Goal: Task Accomplishment & Management: Use online tool/utility

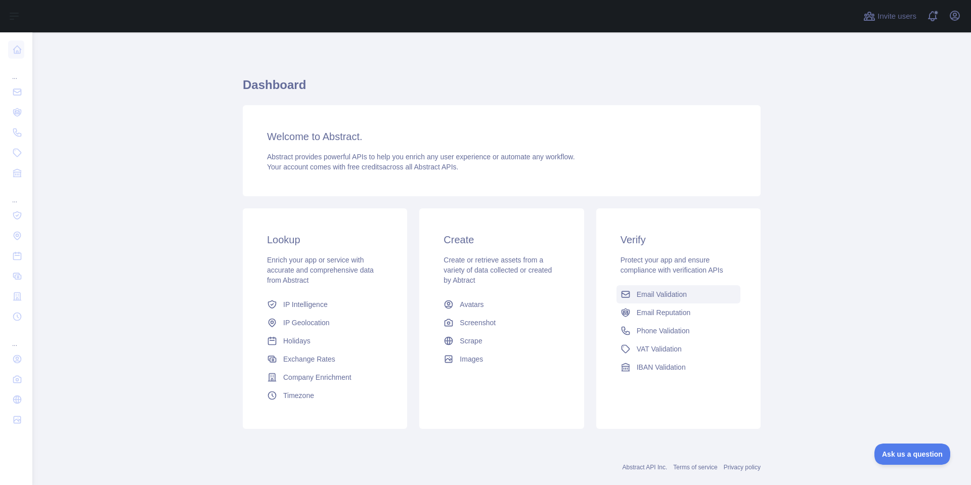
click at [650, 294] on span "Email Validation" at bounding box center [662, 294] width 50 height 10
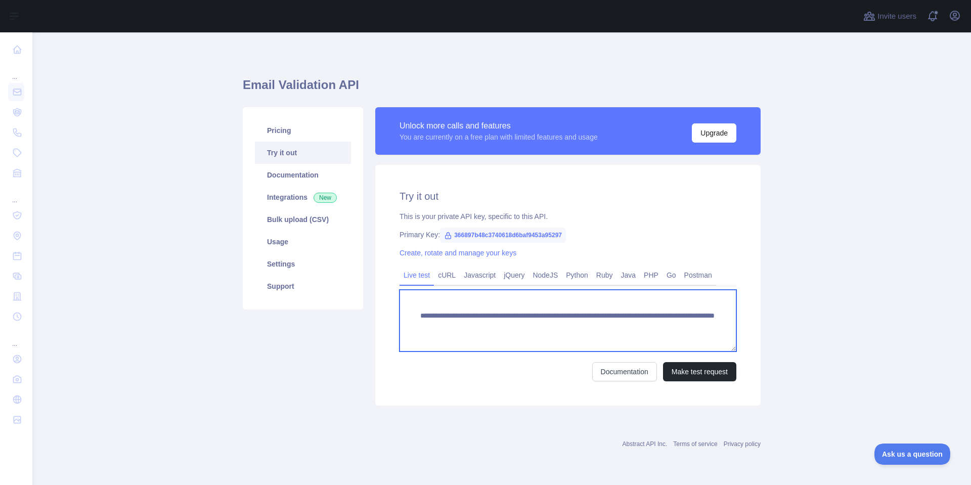
click at [627, 313] on textarea "**********" at bounding box center [568, 321] width 337 height 62
drag, startPoint x: 601, startPoint y: 328, endPoint x: 699, endPoint y: 326, distance: 98.7
click at [699, 326] on textarea "**********" at bounding box center [568, 321] width 337 height 62
paste textarea
click at [604, 325] on textarea "**********" at bounding box center [568, 321] width 337 height 62
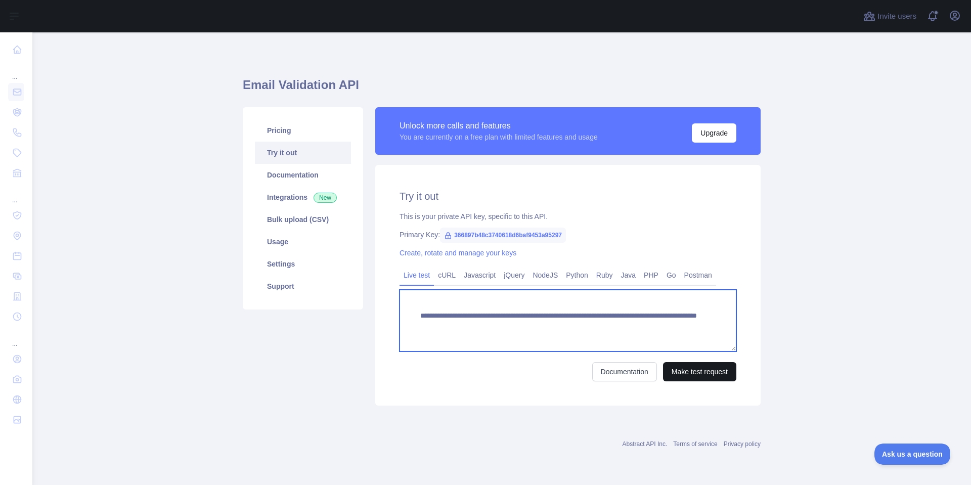
type textarea "**********"
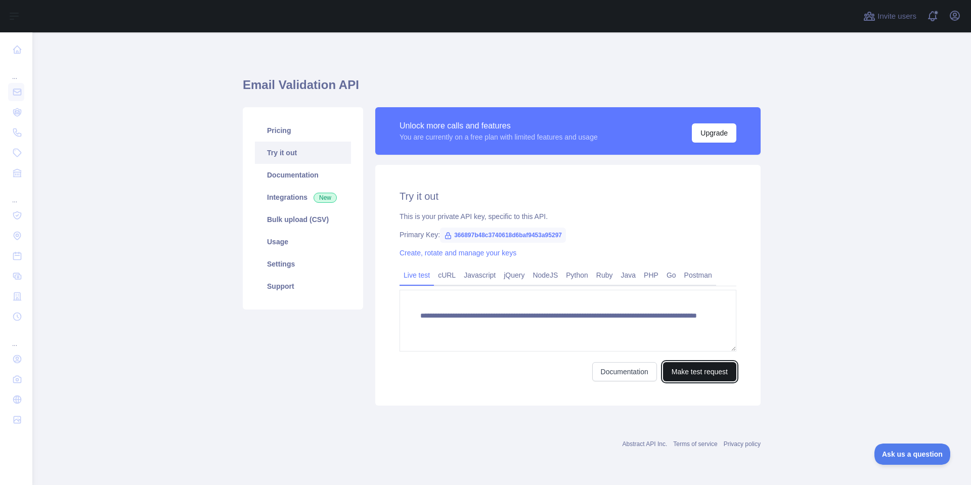
click at [699, 378] on button "Make test request" at bounding box center [699, 371] width 73 height 19
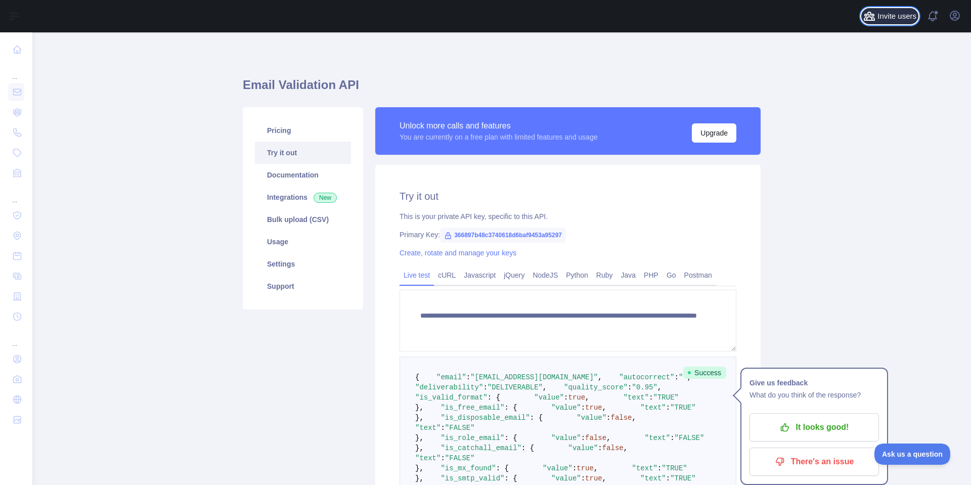
click at [888, 11] on span "Invite users" at bounding box center [897, 17] width 39 height 12
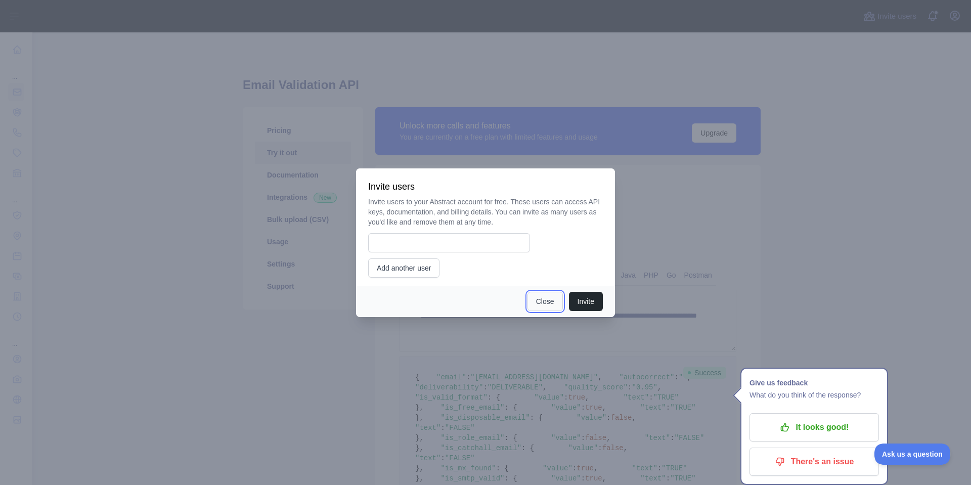
click at [531, 299] on button "Close" at bounding box center [545, 301] width 35 height 19
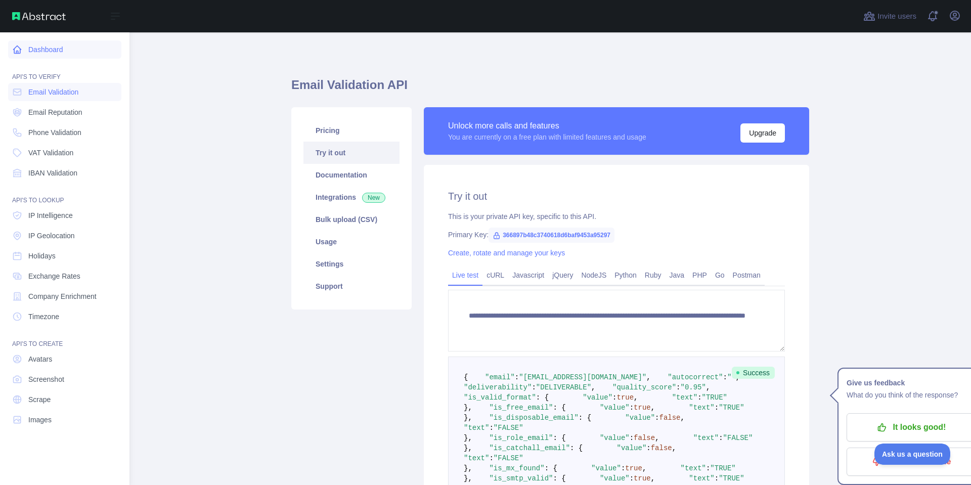
click at [16, 52] on icon at bounding box center [18, 50] width 8 height 8
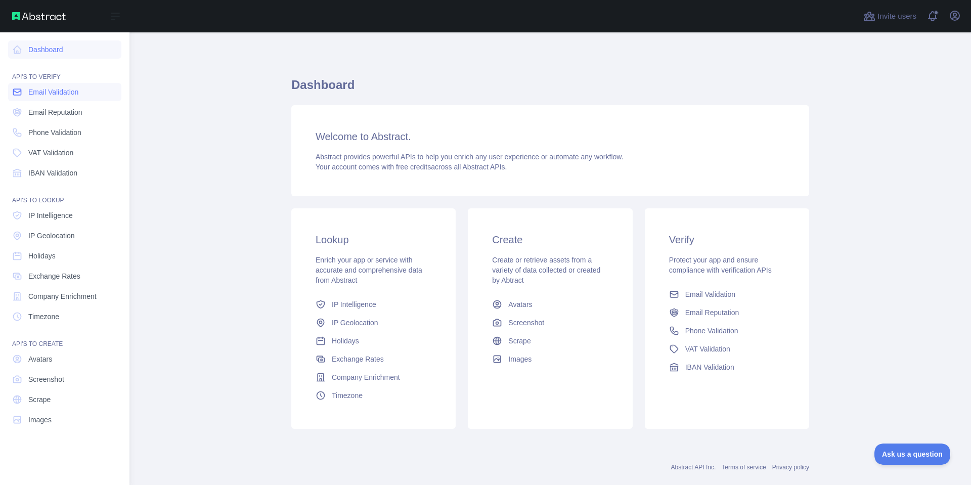
click at [67, 97] on link "Email Validation" at bounding box center [64, 92] width 113 height 18
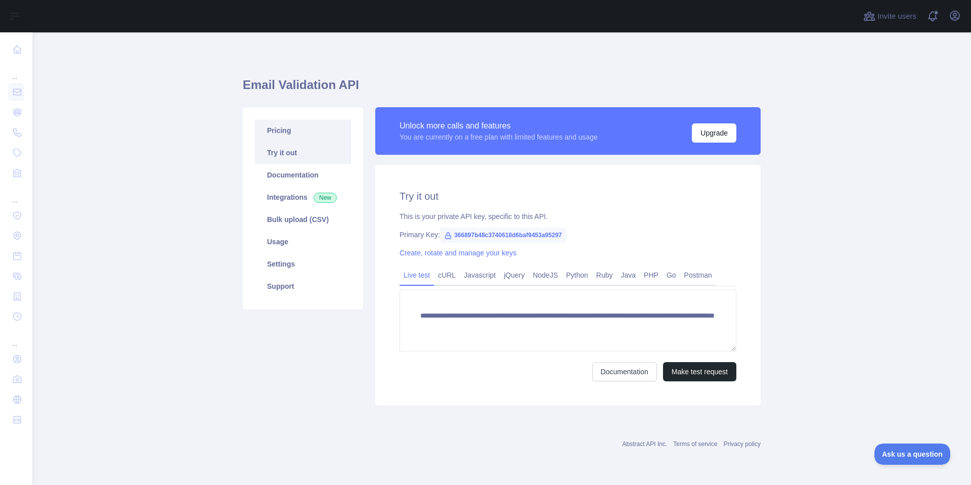
click at [288, 124] on link "Pricing" at bounding box center [303, 130] width 96 height 22
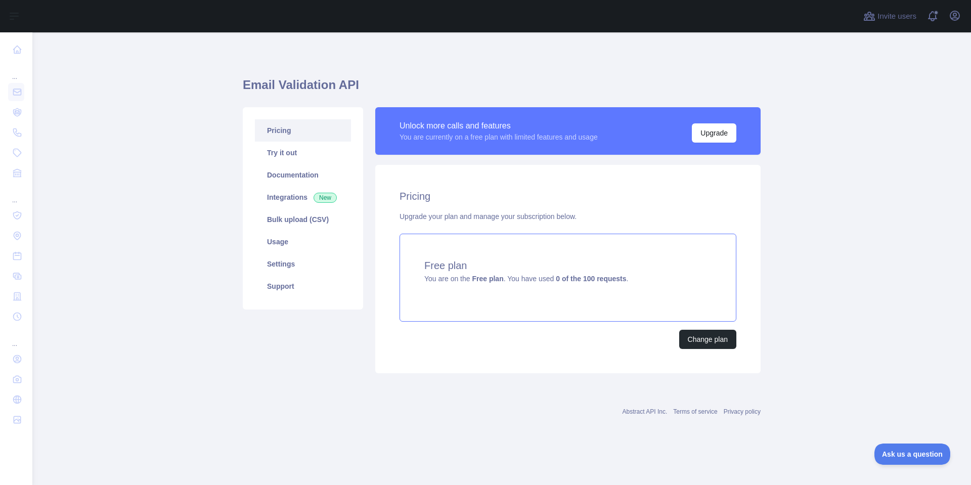
click at [493, 258] on div "Free plan You are on the Free plan . You have used 0 of the 100 requests ." at bounding box center [568, 278] width 337 height 88
click at [703, 289] on div "Free plan You are on the Free plan . You have used 0 of the 100 requests ." at bounding box center [568, 278] width 337 height 88
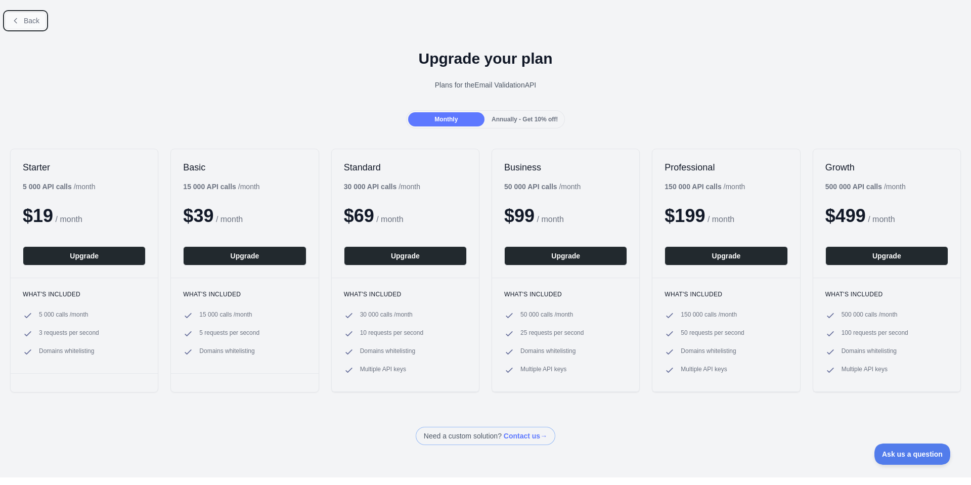
click at [19, 12] on button "Back" at bounding box center [25, 20] width 41 height 17
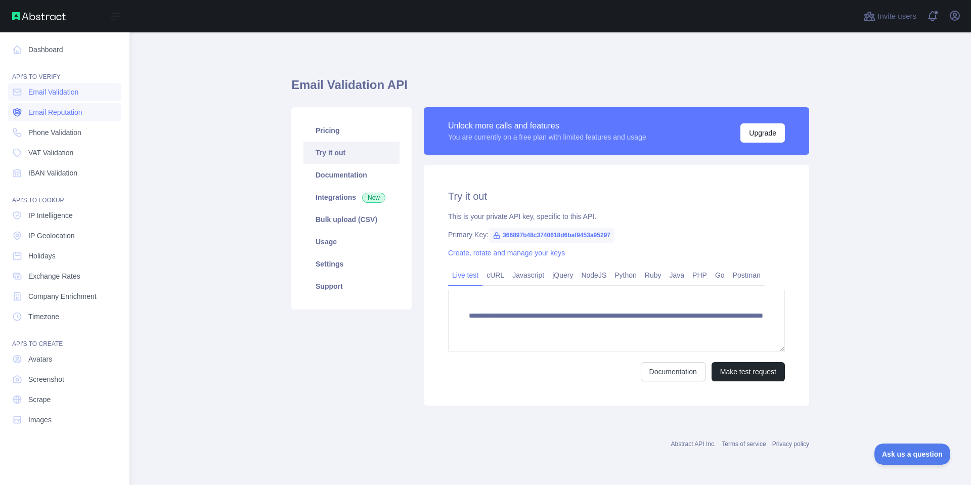
click at [36, 111] on span "Email Reputation" at bounding box center [55, 112] width 54 height 10
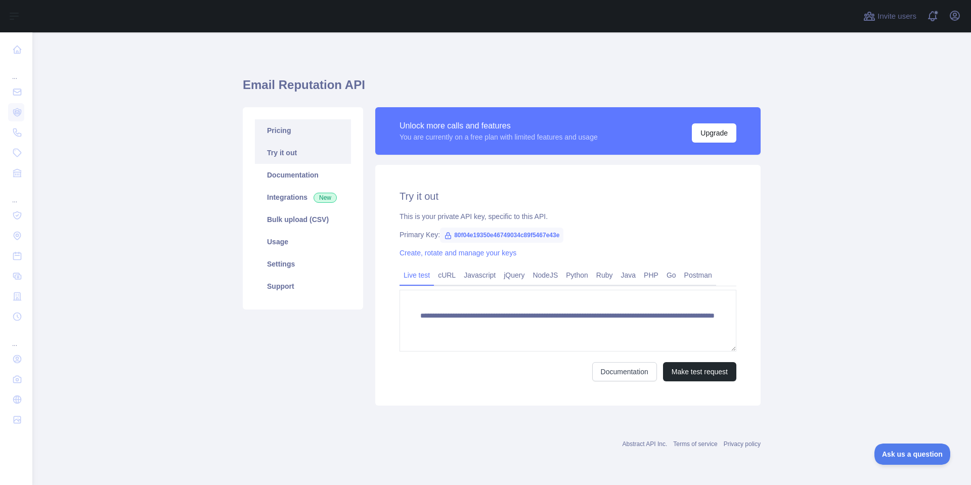
click at [286, 126] on link "Pricing" at bounding box center [303, 130] width 96 height 22
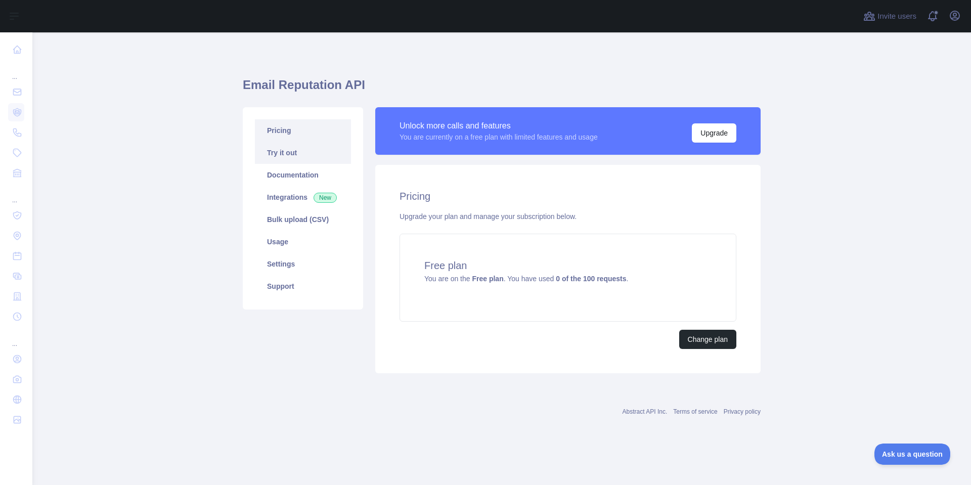
click at [280, 155] on link "Try it out" at bounding box center [303, 153] width 96 height 22
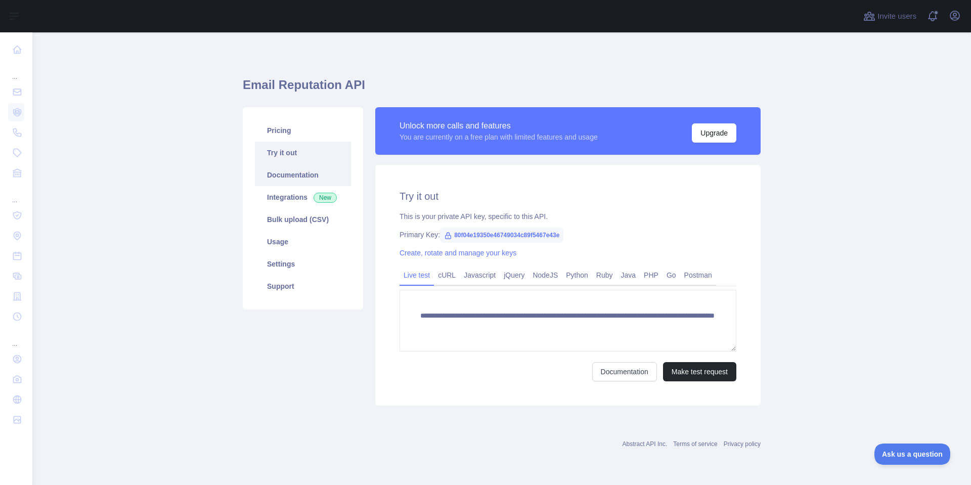
click at [280, 183] on link "Documentation" at bounding box center [303, 175] width 96 height 22
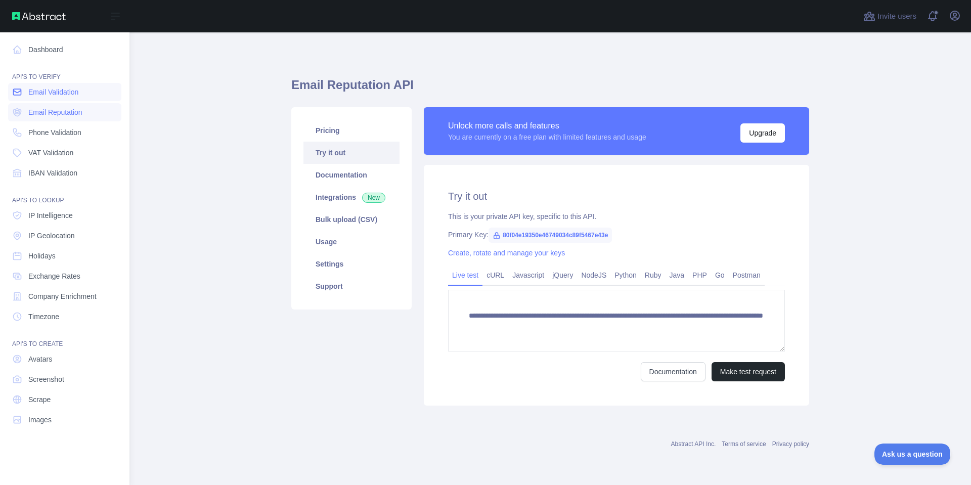
click at [61, 88] on span "Email Validation" at bounding box center [53, 92] width 50 height 10
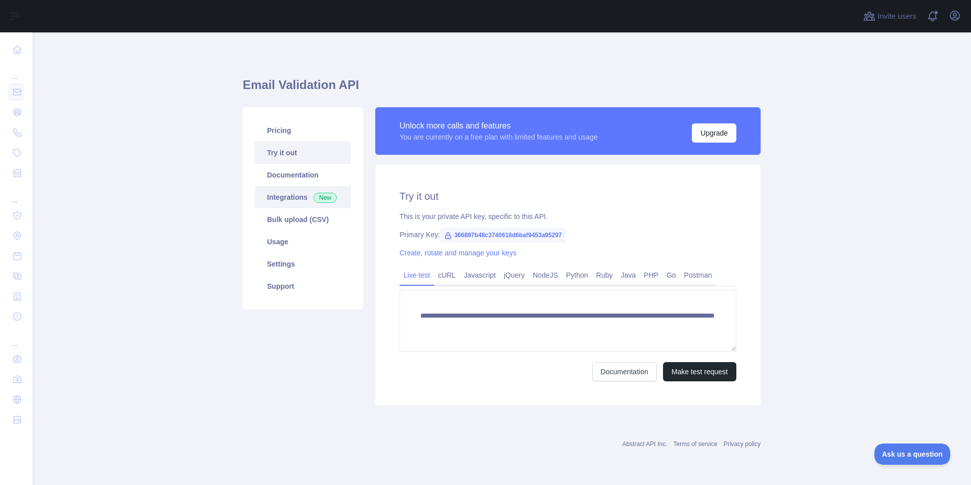
click at [302, 202] on link "Integrations New" at bounding box center [303, 197] width 96 height 22
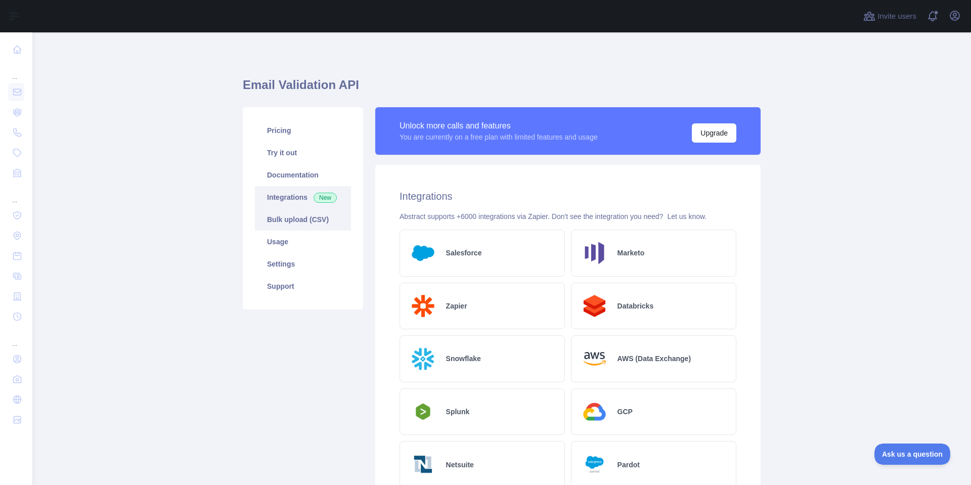
click at [294, 225] on link "Bulk upload (CSV)" at bounding box center [303, 219] width 96 height 22
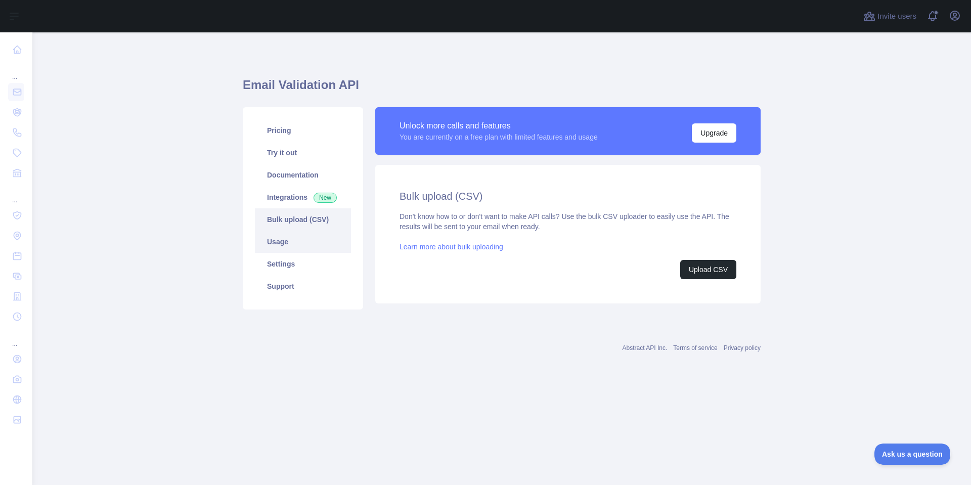
click at [286, 243] on link "Usage" at bounding box center [303, 242] width 96 height 22
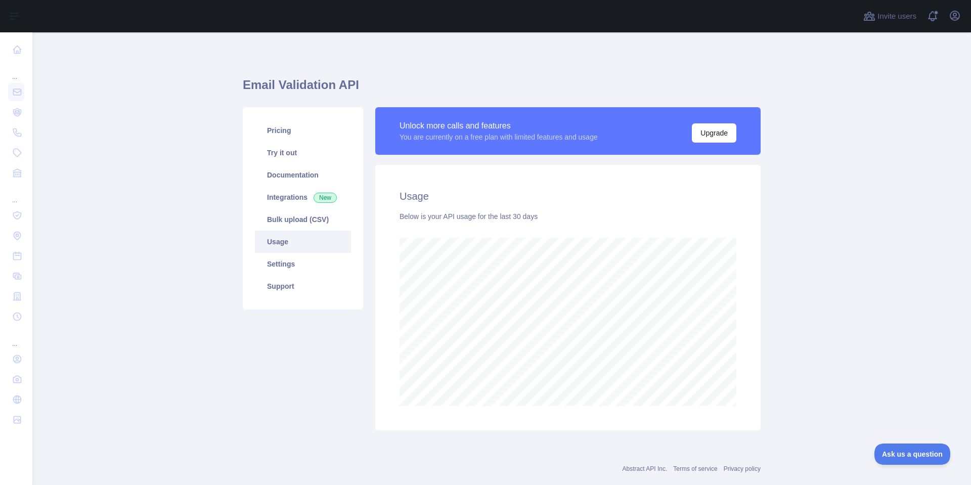
scroll to position [453, 932]
click at [291, 262] on link "Settings" at bounding box center [303, 264] width 96 height 22
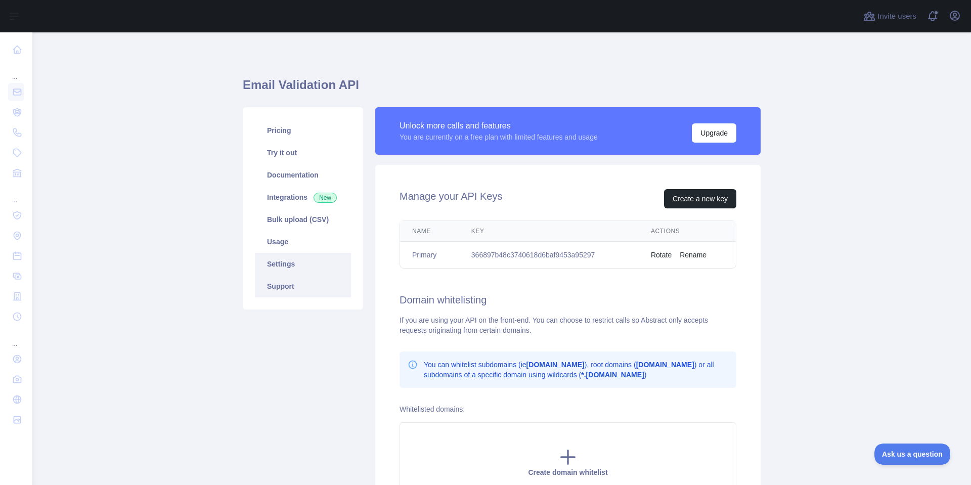
click at [290, 287] on link "Support" at bounding box center [303, 286] width 96 height 22
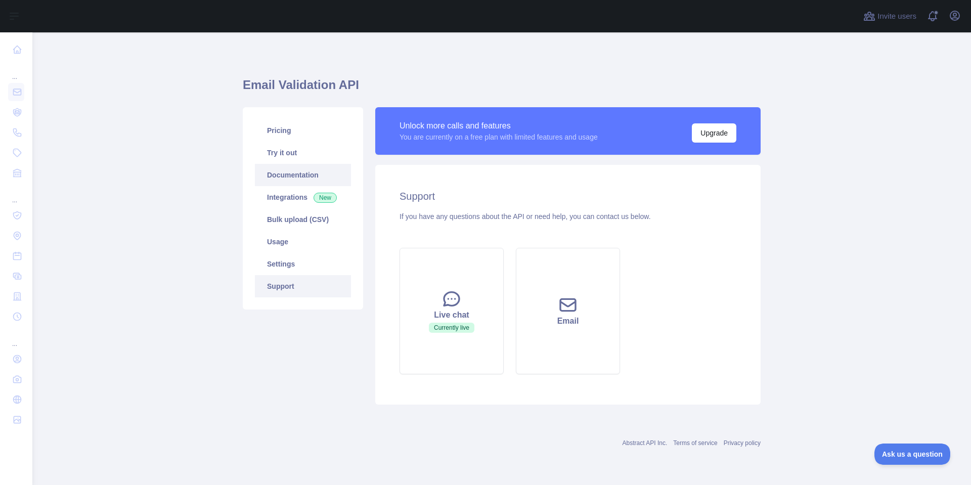
click at [269, 165] on link "Documentation" at bounding box center [303, 175] width 96 height 22
click at [302, 161] on link "Try it out" at bounding box center [303, 153] width 96 height 22
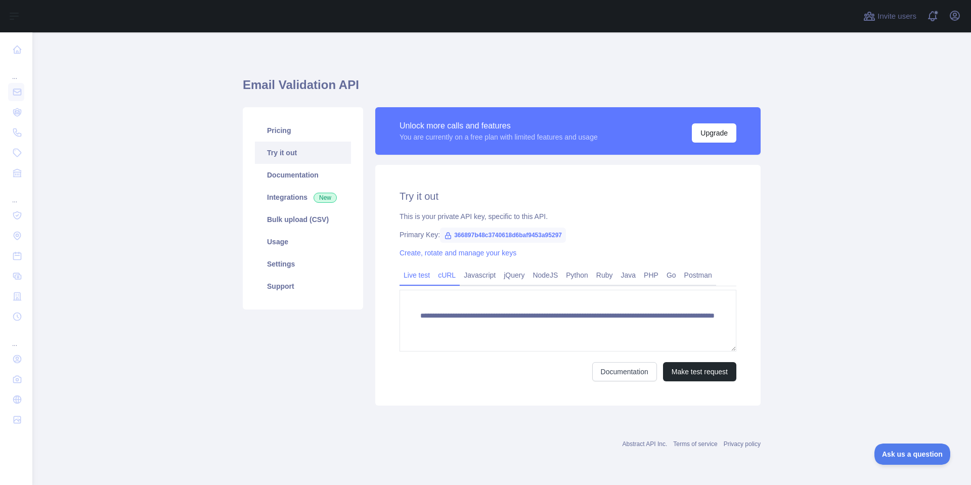
click at [450, 278] on link "cURL" at bounding box center [447, 275] width 26 height 16
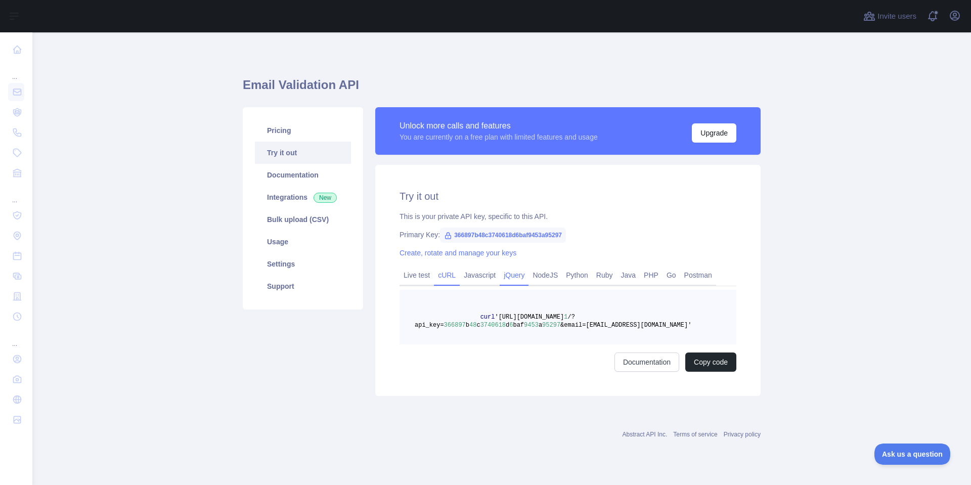
drag, startPoint x: 486, startPoint y: 275, endPoint x: 525, endPoint y: 278, distance: 39.6
click at [486, 274] on link "Javascript" at bounding box center [480, 275] width 40 height 16
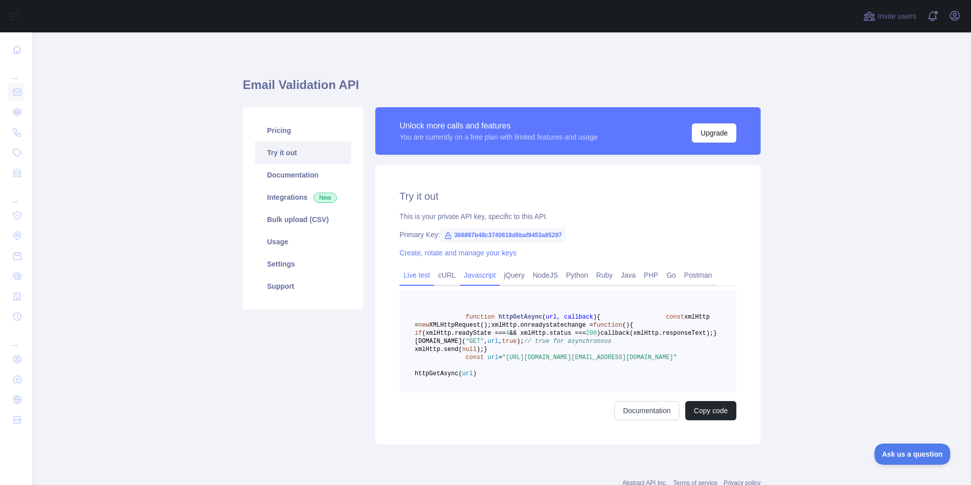
click at [420, 274] on link "Live test" at bounding box center [417, 275] width 34 height 16
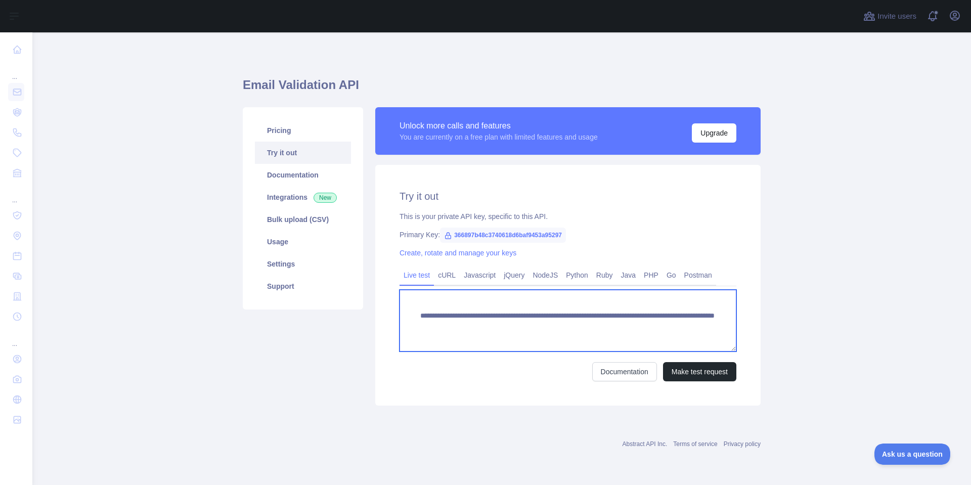
drag, startPoint x: 600, startPoint y: 324, endPoint x: 717, endPoint y: 324, distance: 117.9
click at [717, 324] on textarea "**********" at bounding box center [568, 321] width 337 height 62
paste textarea
drag, startPoint x: 698, startPoint y: 322, endPoint x: 378, endPoint y: 287, distance: 321.7
click at [378, 287] on div "**********" at bounding box center [568, 285] width 386 height 241
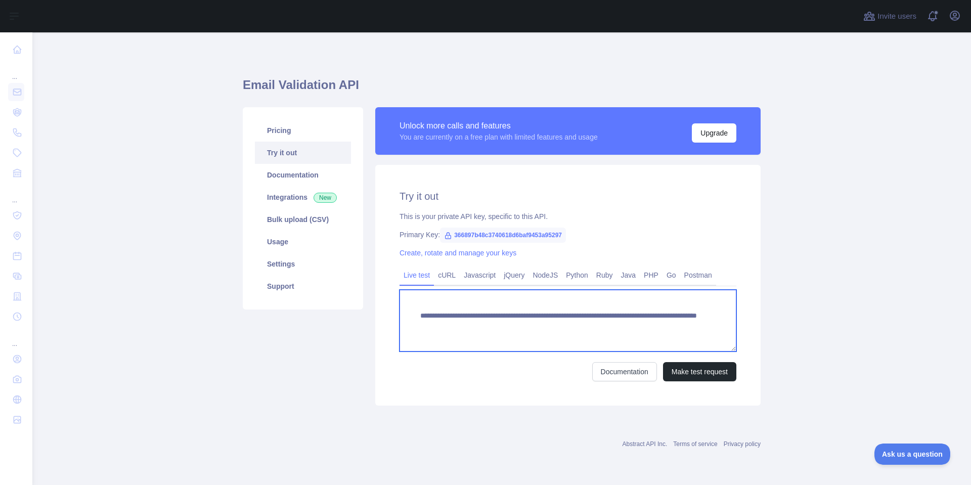
type textarea "**********"
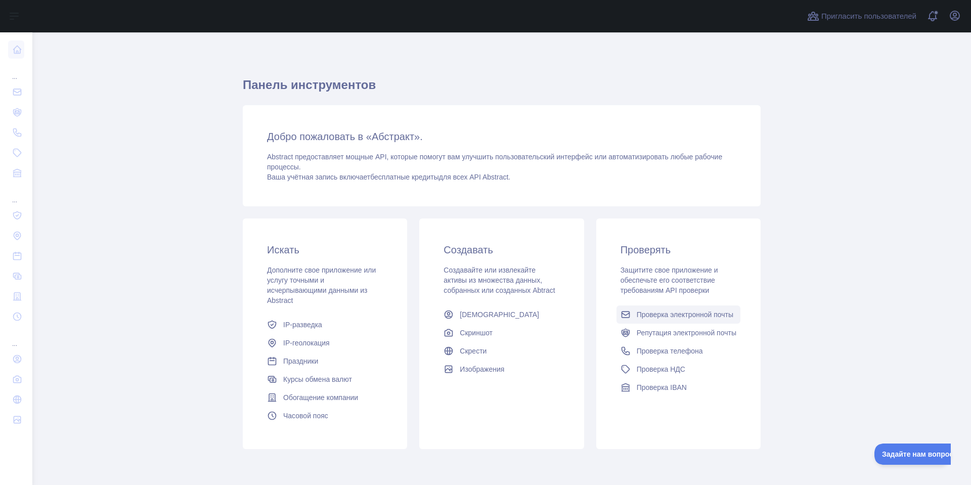
click at [702, 316] on font "Проверка электронной почты" at bounding box center [685, 315] width 97 height 8
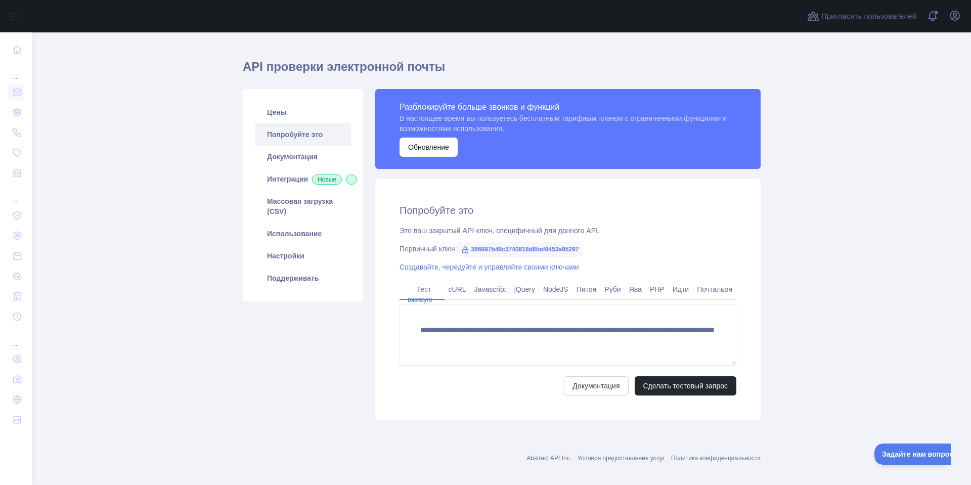
scroll to position [28, 0]
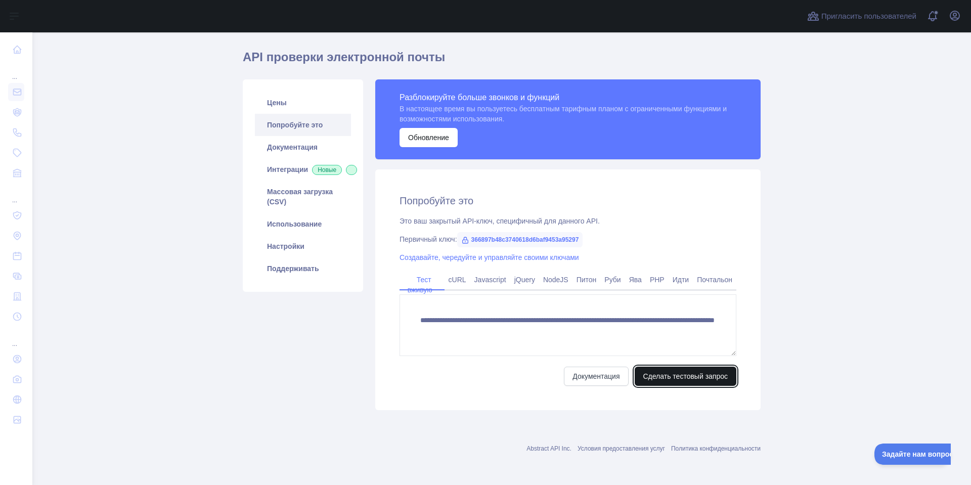
click at [646, 382] on button "Сделать тестовый запрос" at bounding box center [686, 376] width 102 height 19
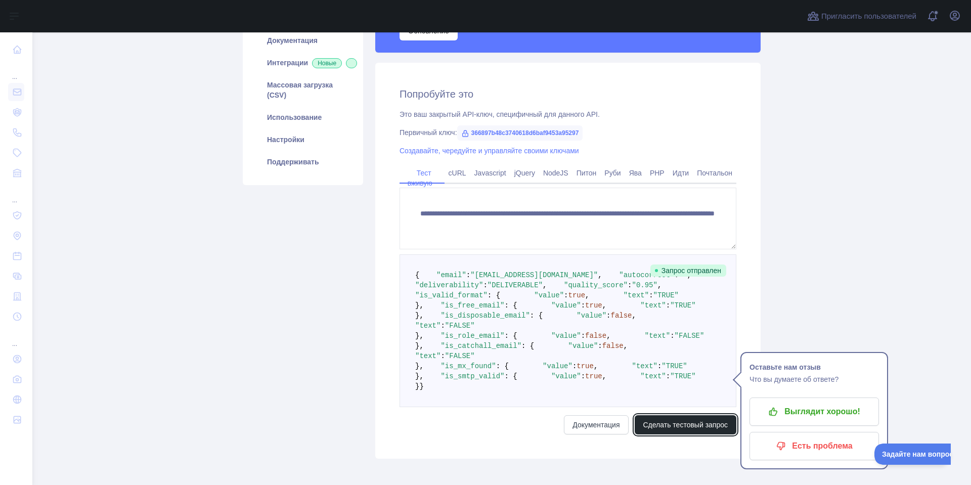
scroll to position [133, 0]
